Goal: Transaction & Acquisition: Purchase product/service

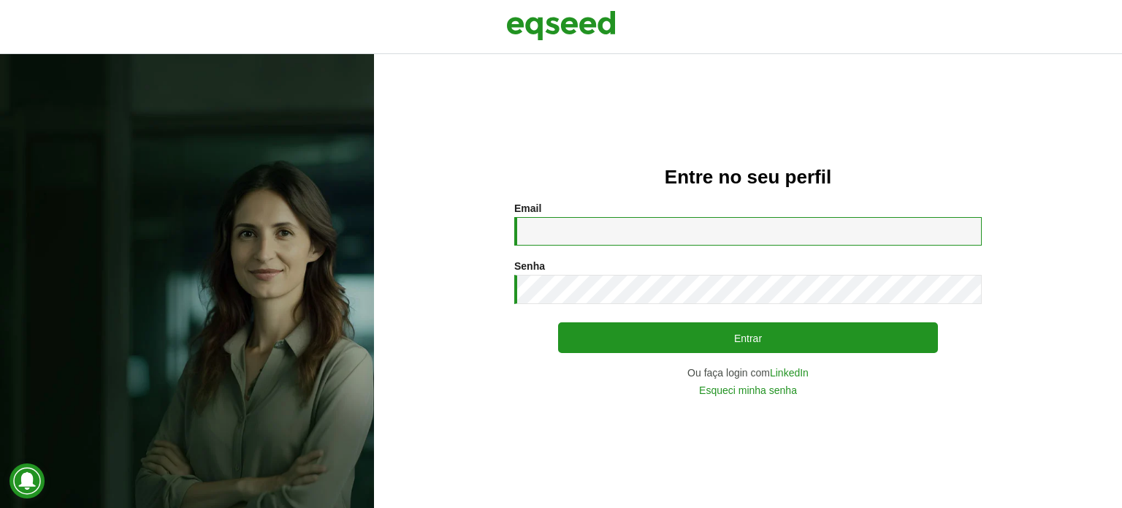
type input "**********"
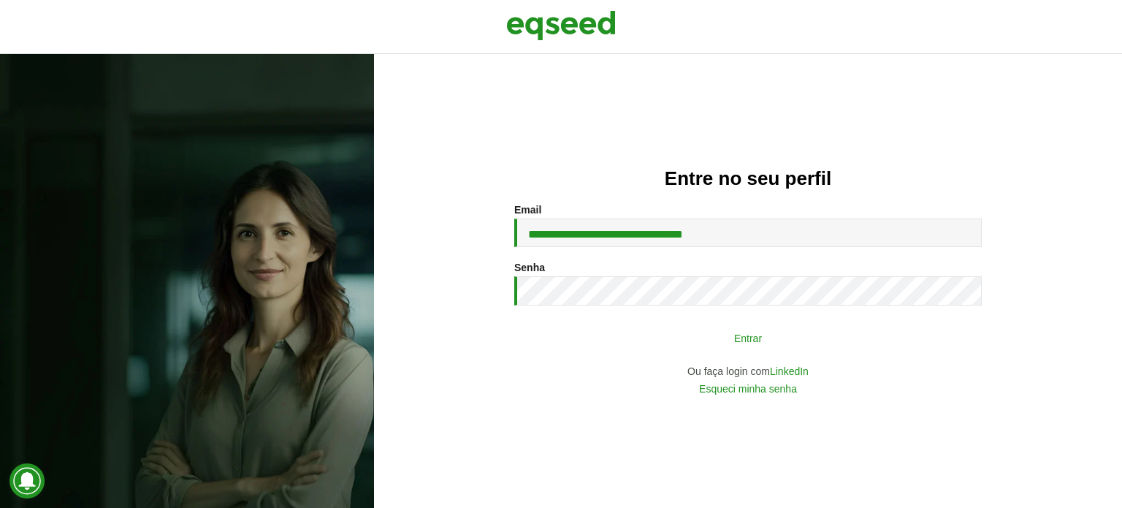
drag, startPoint x: 0, startPoint y: 0, endPoint x: 654, endPoint y: 348, distance: 741.0
click at [654, 348] on button "Entrar" at bounding box center [748, 338] width 380 height 28
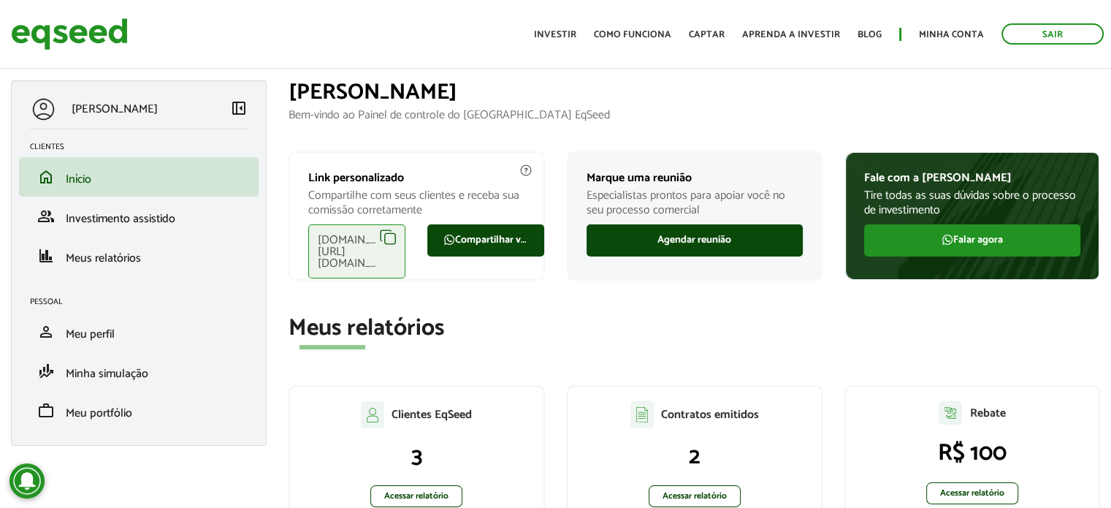
click at [552, 26] on ul "Início Investir Como funciona Captar Aprenda a investir Blog Minha conta Sair" at bounding box center [819, 33] width 584 height 21
click at [558, 31] on link "Investir" at bounding box center [555, 34] width 42 height 9
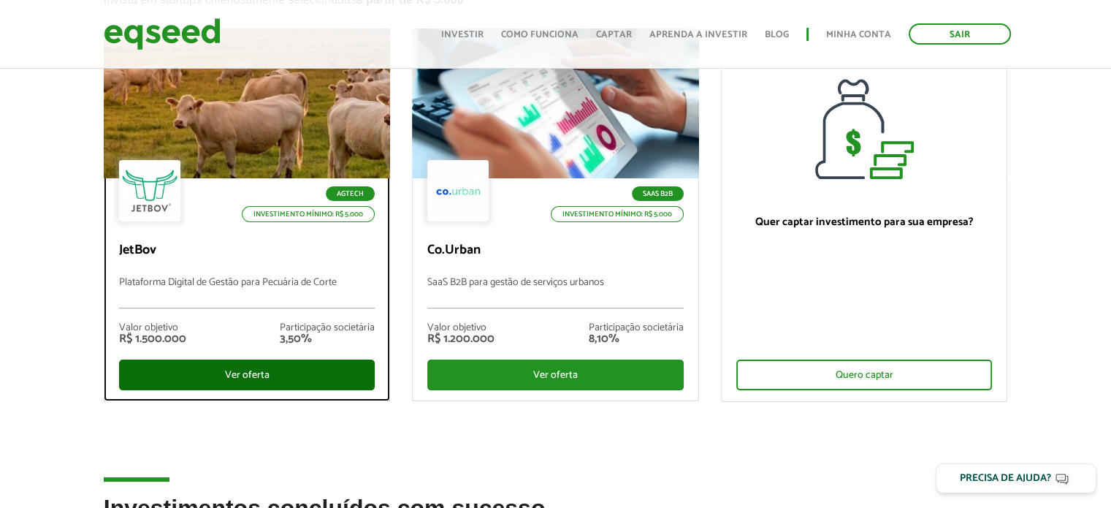
click at [196, 370] on div "Ver oferta" at bounding box center [247, 374] width 256 height 31
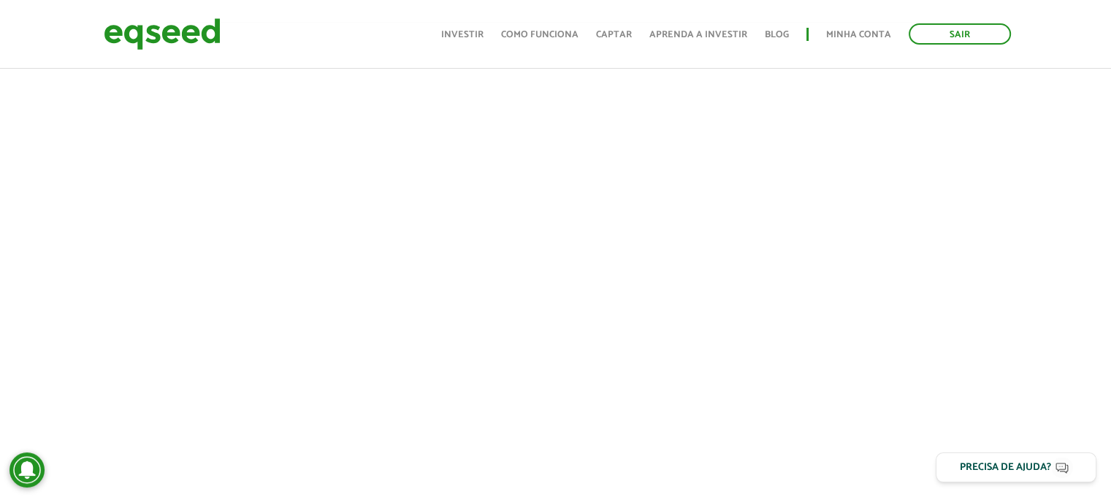
scroll to position [145, 0]
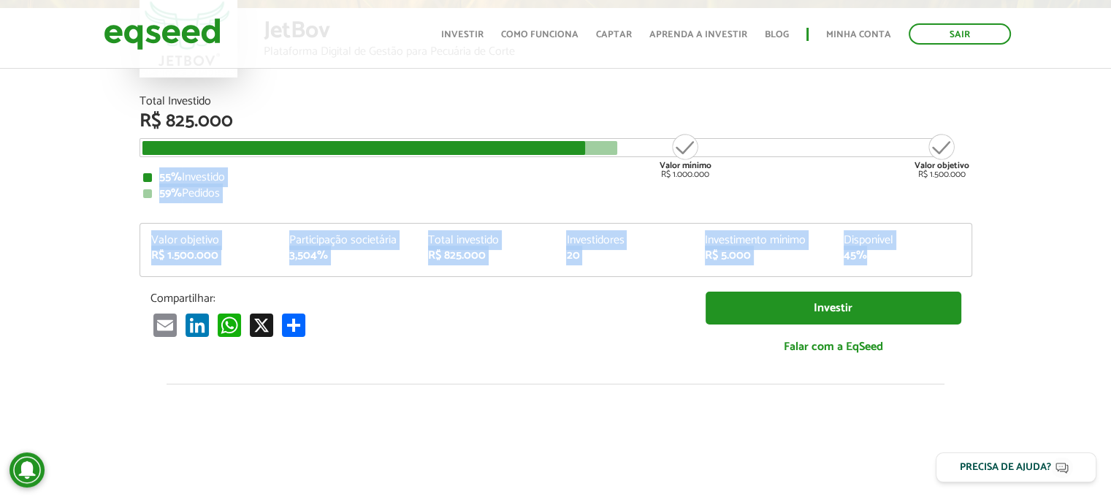
drag, startPoint x: 269, startPoint y: 204, endPoint x: 936, endPoint y: 259, distance: 668.2
click at [939, 264] on div "Total Investido R$ 825.000 Valor mínimo R$ 1.000.000 Valor objetivo R$ 1.500.00…" at bounding box center [556, 240] width 854 height 288
click at [936, 259] on div "45%" at bounding box center [902, 256] width 117 height 12
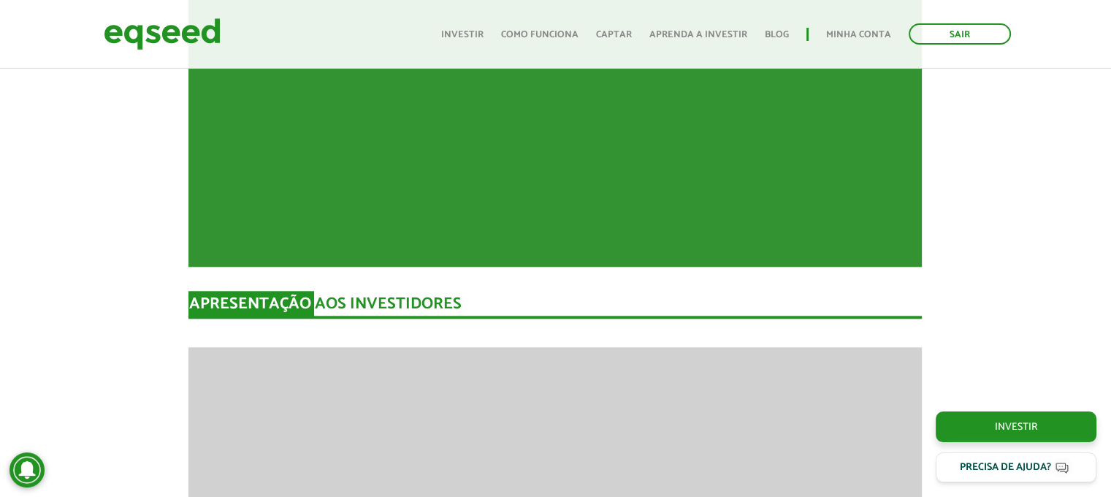
drag, startPoint x: 957, startPoint y: 259, endPoint x: 77, endPoint y: 264, distance: 880.0
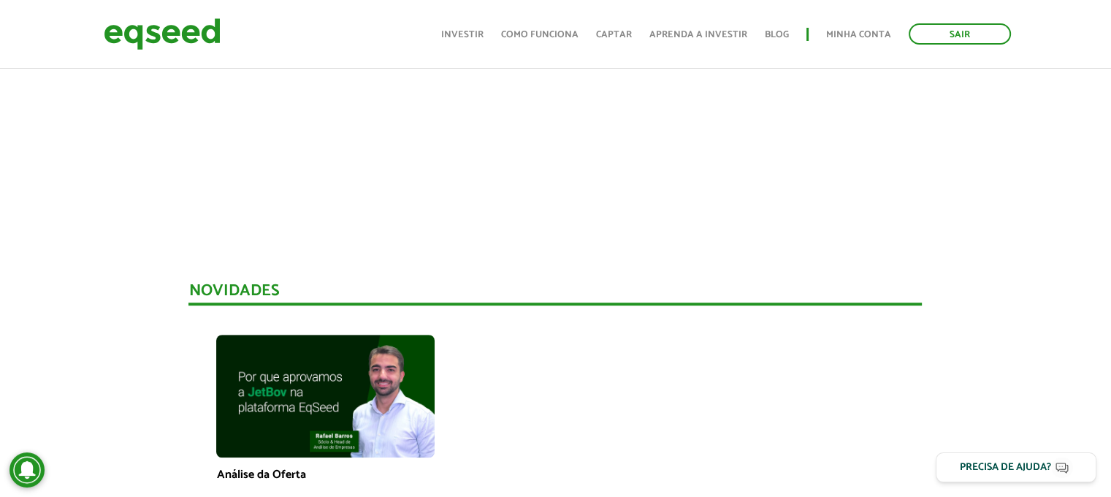
scroll to position [364, 0]
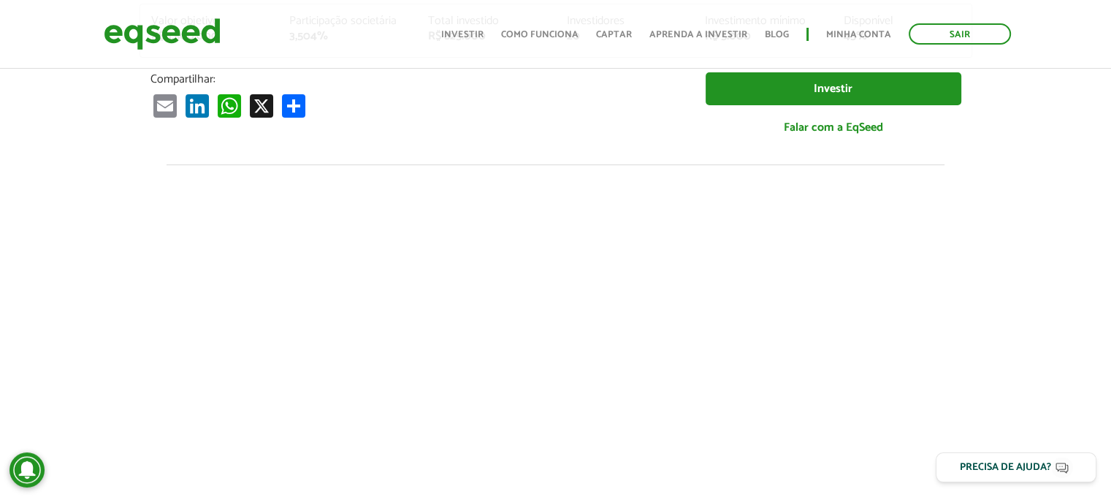
click at [1038, 210] on div at bounding box center [555, 413] width 1111 height 498
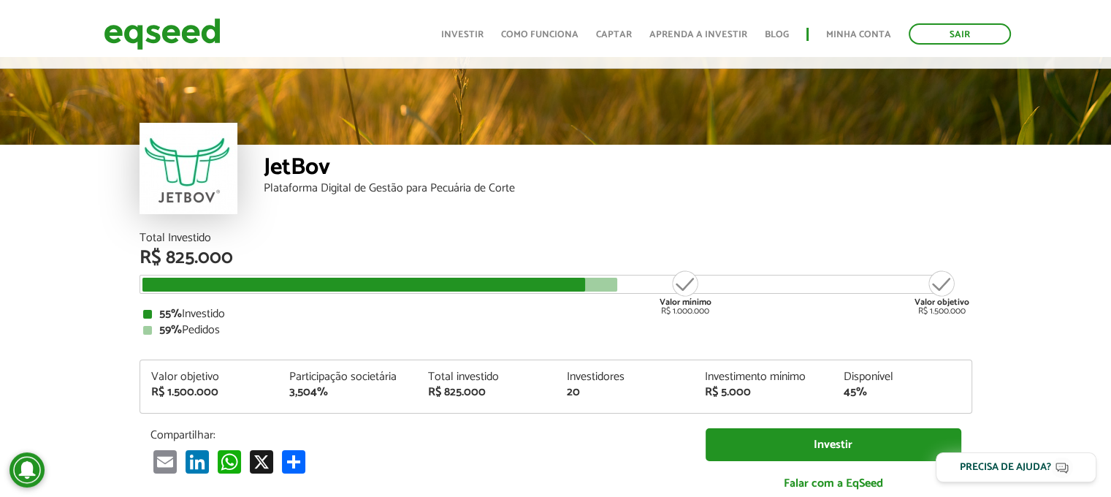
scroll to position [0, 0]
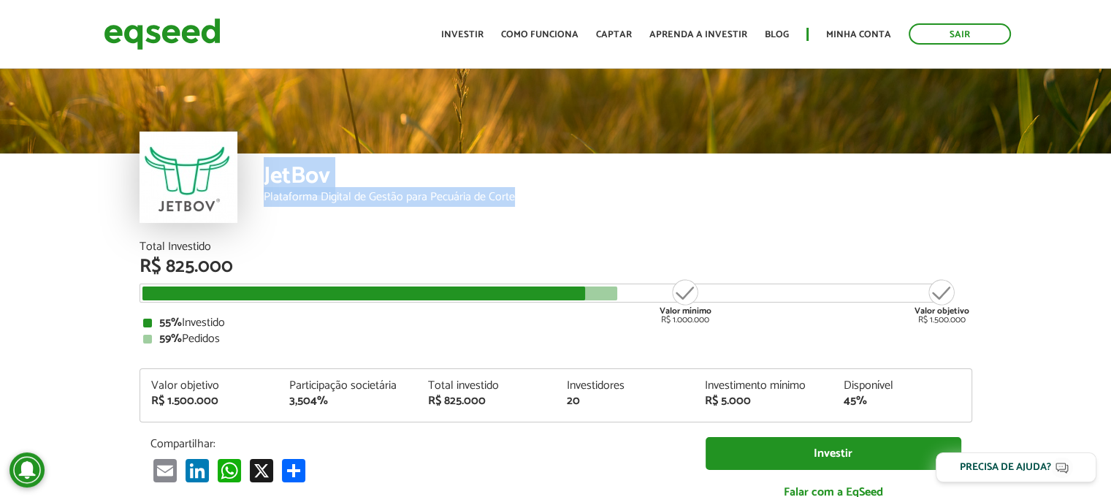
drag, startPoint x: 261, startPoint y: 164, endPoint x: 550, endPoint y: 213, distance: 292.6
click at [550, 213] on div "JetBov Plataforma Digital de Gestão para Pecuária de Corte" at bounding box center [555, 197] width 833 height 88
click at [727, 194] on div "Plataforma Digital de Gestão para Pecuária de Corte" at bounding box center [618, 197] width 708 height 12
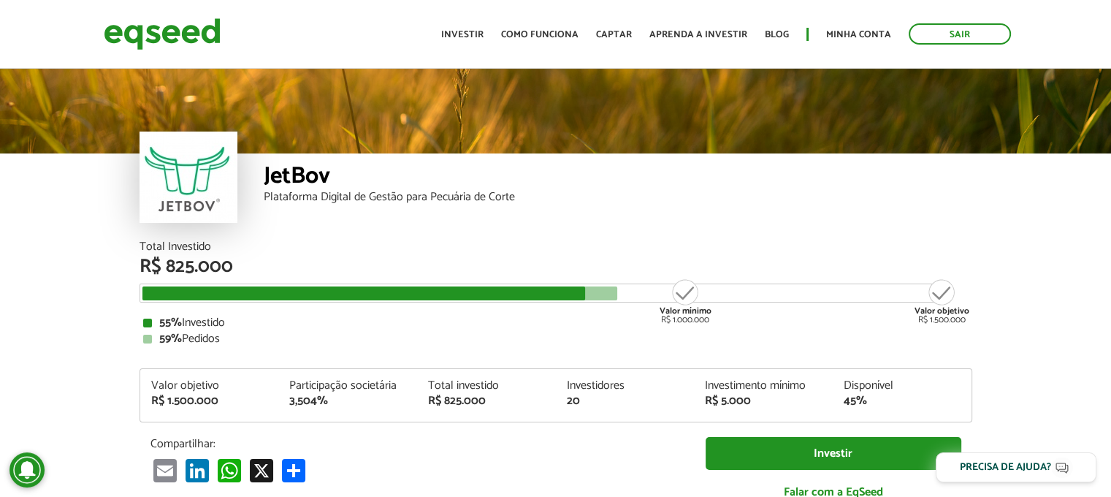
click at [933, 227] on div "JetBov Plataforma Digital de Gestão para Pecuária de Corte" at bounding box center [618, 197] width 708 height 88
drag, startPoint x: 999, startPoint y: 319, endPoint x: 18, endPoint y: 164, distance: 993.8
click at [18, 224] on div "JetBov Plataforma Digital de Gestão para Pecuária de Corte" at bounding box center [555, 153] width 1111 height 175
click at [841, 230] on div "JetBov Plataforma Digital de Gestão para Pecuária de Corte" at bounding box center [618, 197] width 708 height 88
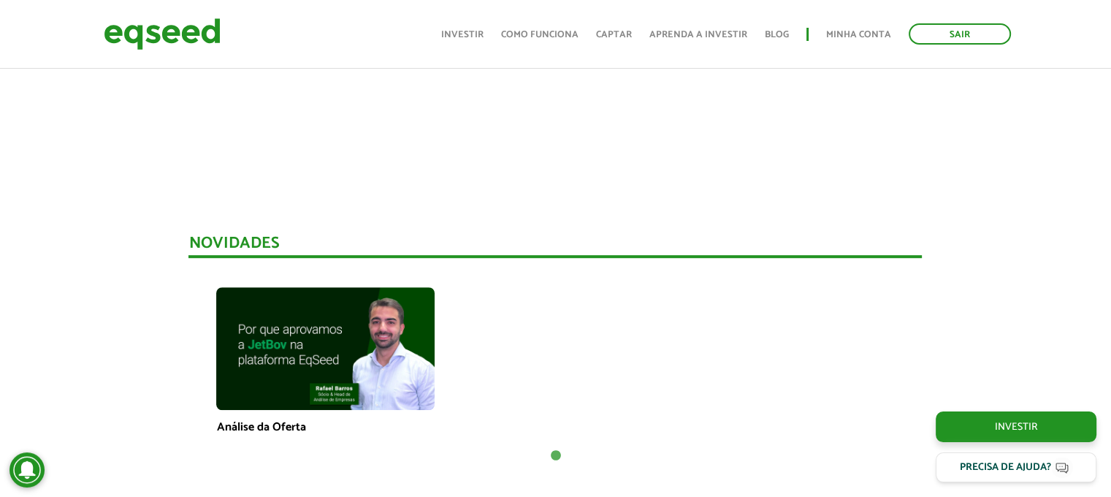
scroll to position [510, 0]
